Goal: Task Accomplishment & Management: Manage account settings

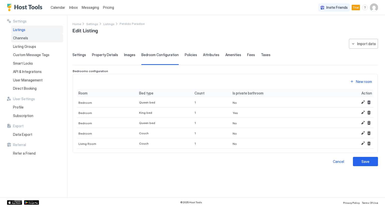
click at [44, 36] on div "Channels" at bounding box center [37, 38] width 52 height 9
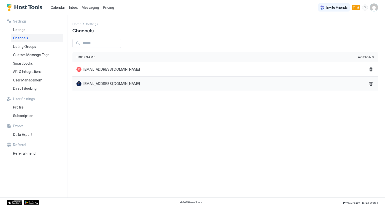
click at [106, 83] on span "[EMAIL_ADDRESS][DOMAIN_NAME]" at bounding box center [112, 84] width 56 height 5
click at [23, 49] on div "Listing Groups" at bounding box center [37, 46] width 52 height 9
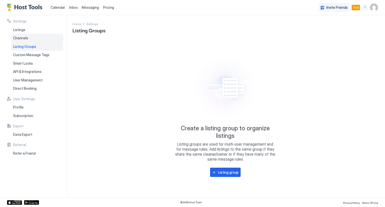
click at [21, 41] on div "Channels" at bounding box center [37, 38] width 52 height 9
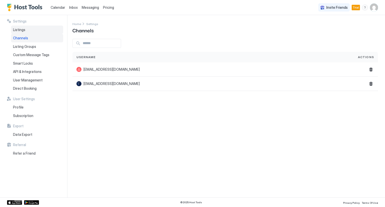
click at [21, 31] on span "Listings" at bounding box center [19, 30] width 12 height 5
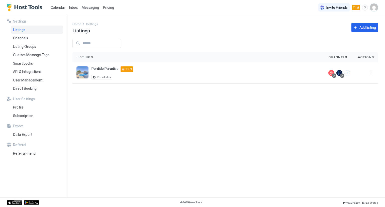
click at [62, 8] on span "Calendar" at bounding box center [58, 7] width 15 height 4
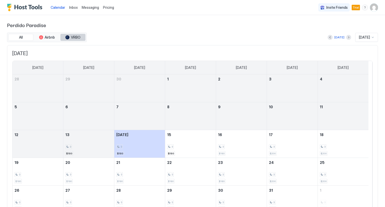
click at [80, 34] on button "VRBO" at bounding box center [72, 37] width 25 height 7
click at [65, 38] on button "VRBO" at bounding box center [72, 37] width 25 height 7
click at [55, 37] on button "Airbnb" at bounding box center [46, 37] width 25 height 7
click at [76, 40] on button "VRBO" at bounding box center [72, 37] width 25 height 7
click at [74, 38] on span "VRBO" at bounding box center [76, 37] width 10 height 5
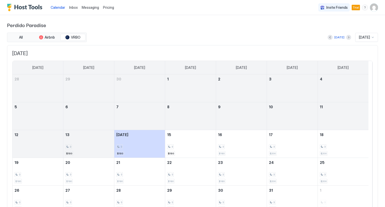
click at [108, 10] on div "Pricing" at bounding box center [108, 7] width 15 height 9
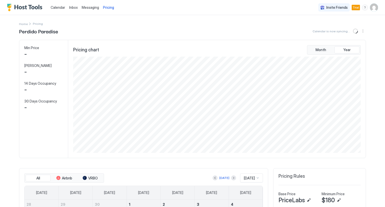
scroll to position [96, 289]
click at [62, 9] on span "Calendar" at bounding box center [58, 7] width 15 height 4
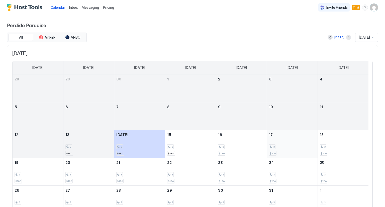
click at [277, 152] on div "3 $200" at bounding box center [292, 144] width 47 height 24
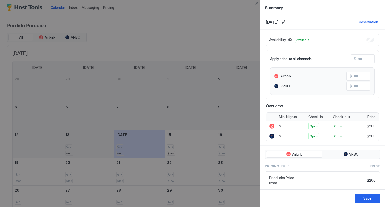
click at [235, 149] on div at bounding box center [192, 103] width 385 height 207
click at [287, 21] on button "Edit date range" at bounding box center [284, 22] width 6 height 6
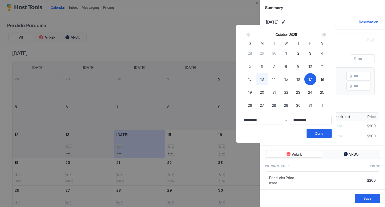
click at [300, 77] on span "16" at bounding box center [299, 79] width 4 height 5
type input "**********"
click at [305, 93] on div "23" at bounding box center [299, 92] width 12 height 12
type input "**********"
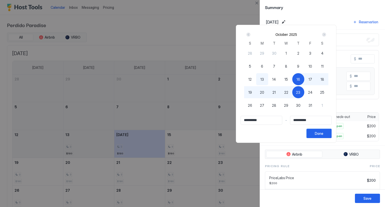
click at [332, 138] on button "Done" at bounding box center [319, 133] width 25 height 9
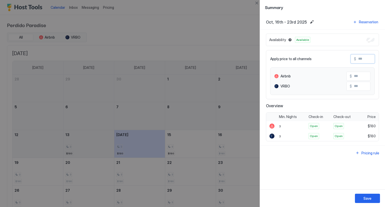
click at [365, 58] on input "Input Field" at bounding box center [377, 59] width 40 height 9
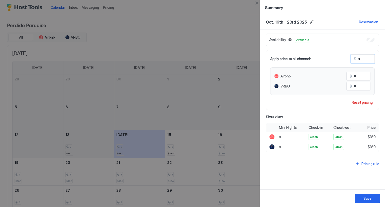
type input "*"
type input "**"
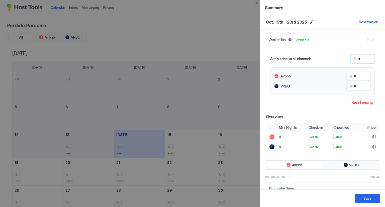
type input "**"
type input "***"
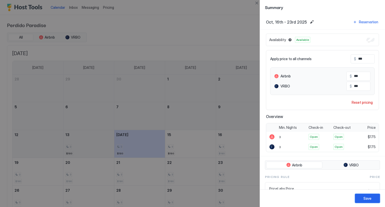
click at [365, 200] on div "Save" at bounding box center [368, 198] width 8 height 5
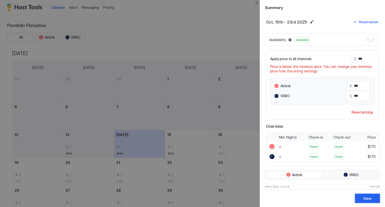
click at [365, 200] on div "Save" at bounding box center [368, 198] width 8 height 5
click at [234, 20] on div at bounding box center [192, 103] width 385 height 207
